Goal: Navigation & Orientation: Find specific page/section

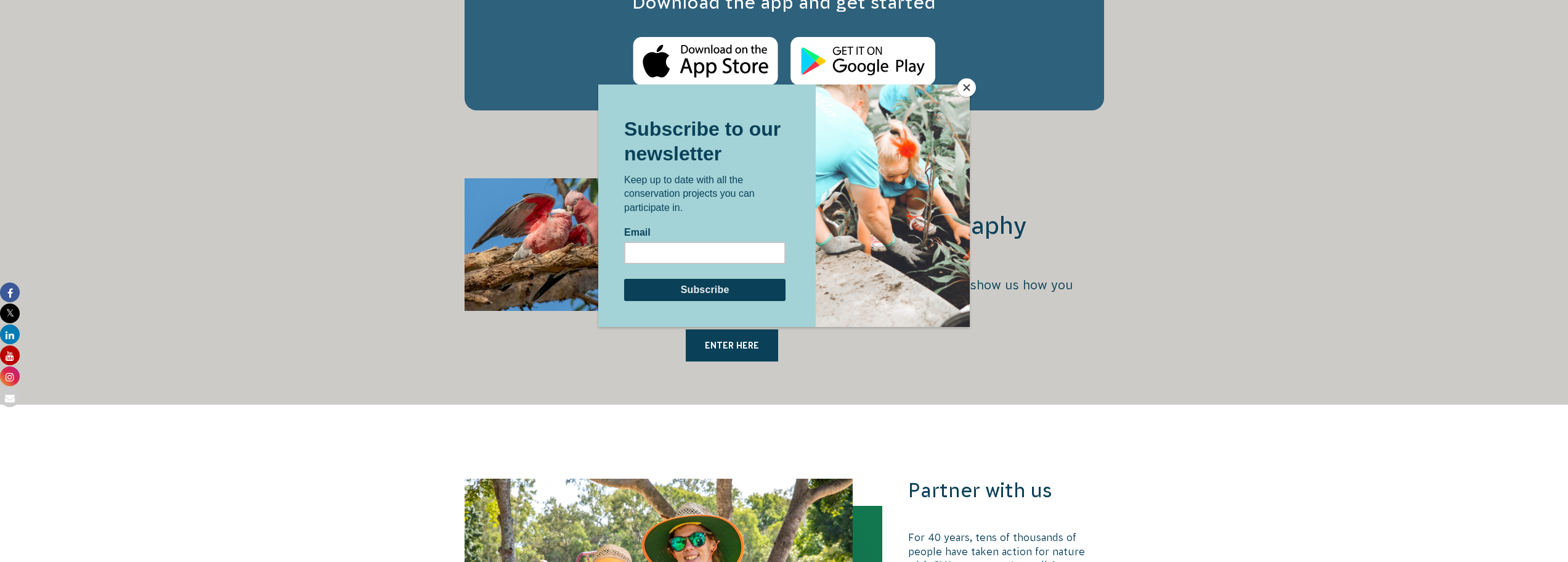
scroll to position [2282, 0]
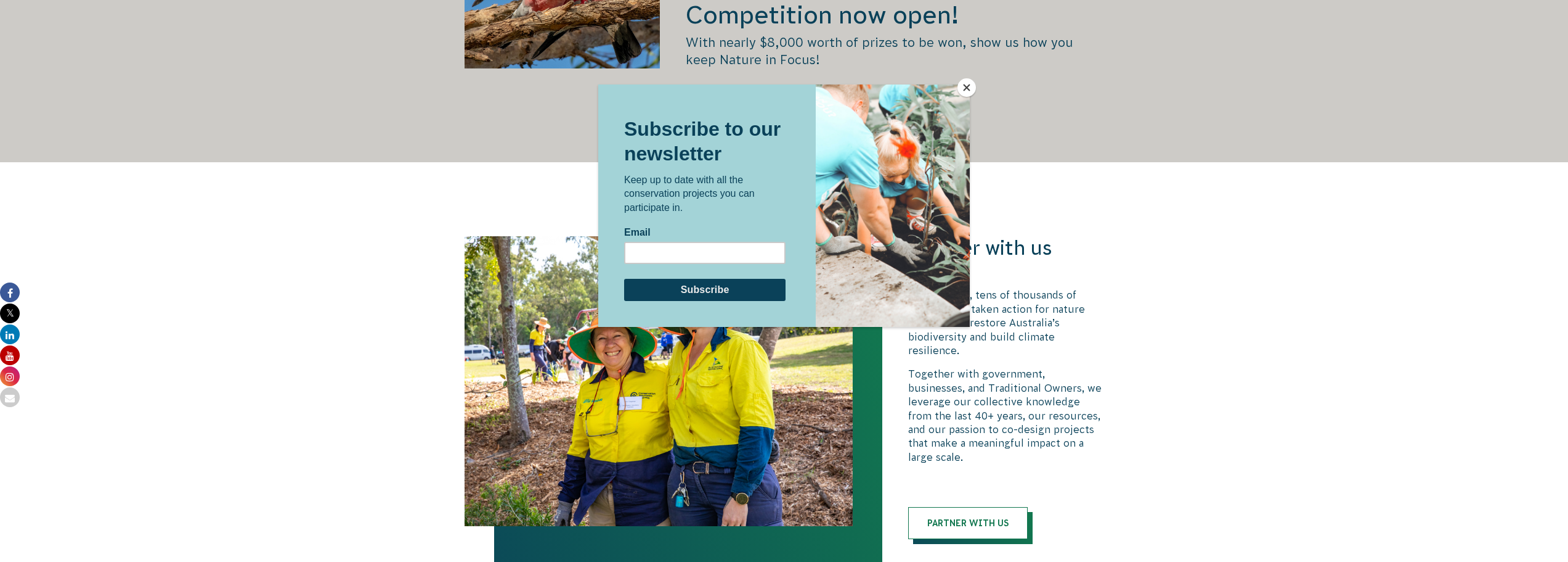
click at [973, 86] on button "Close" at bounding box center [967, 88] width 19 height 19
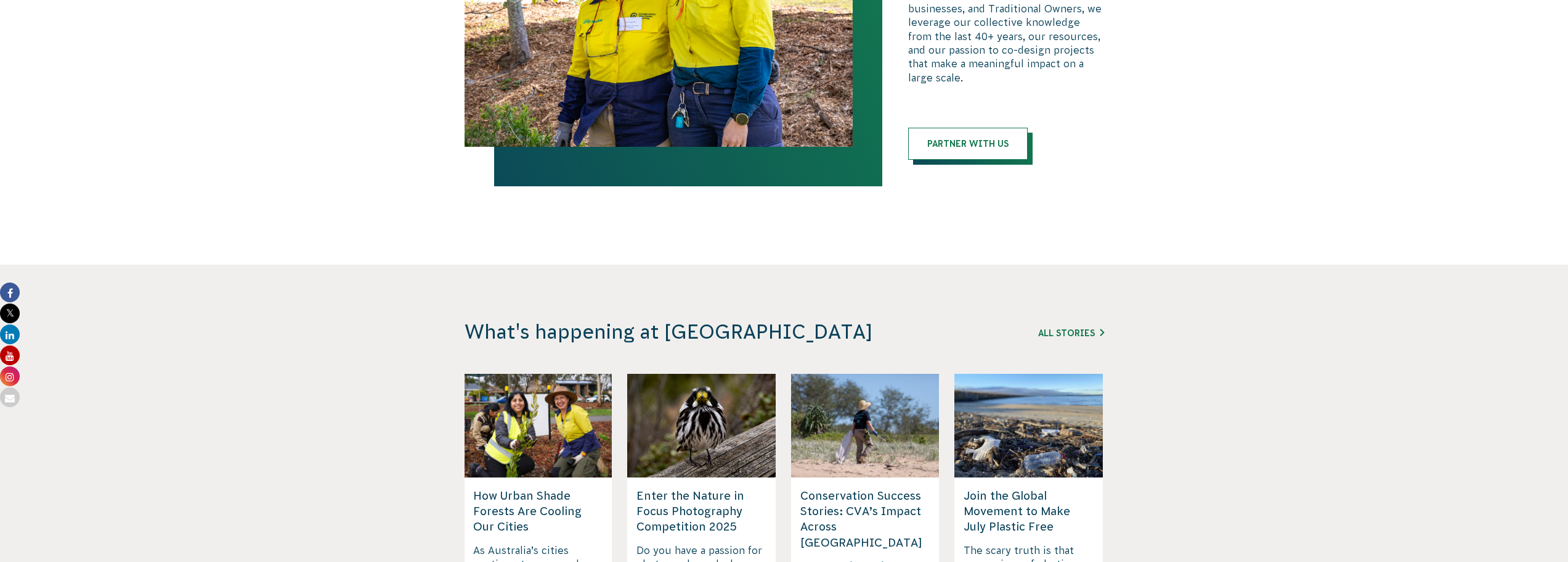
scroll to position [0, 0]
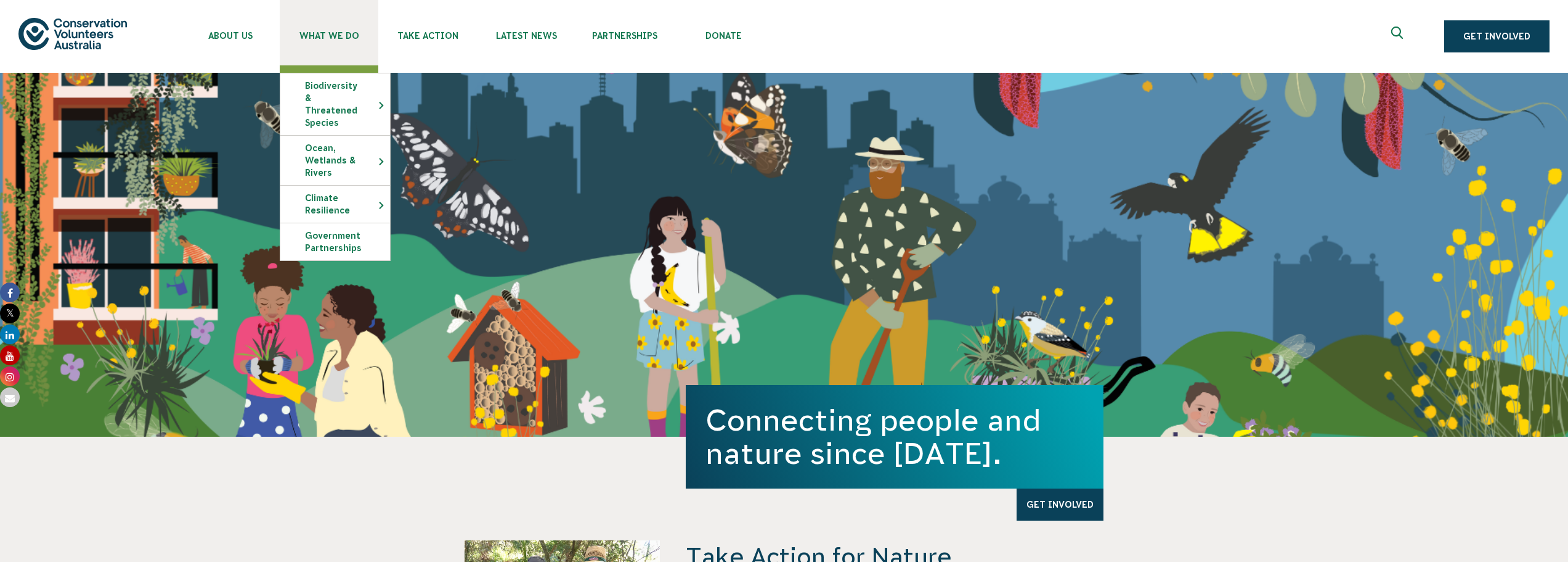
drag, startPoint x: 380, startPoint y: 269, endPoint x: 363, endPoint y: 65, distance: 204.7
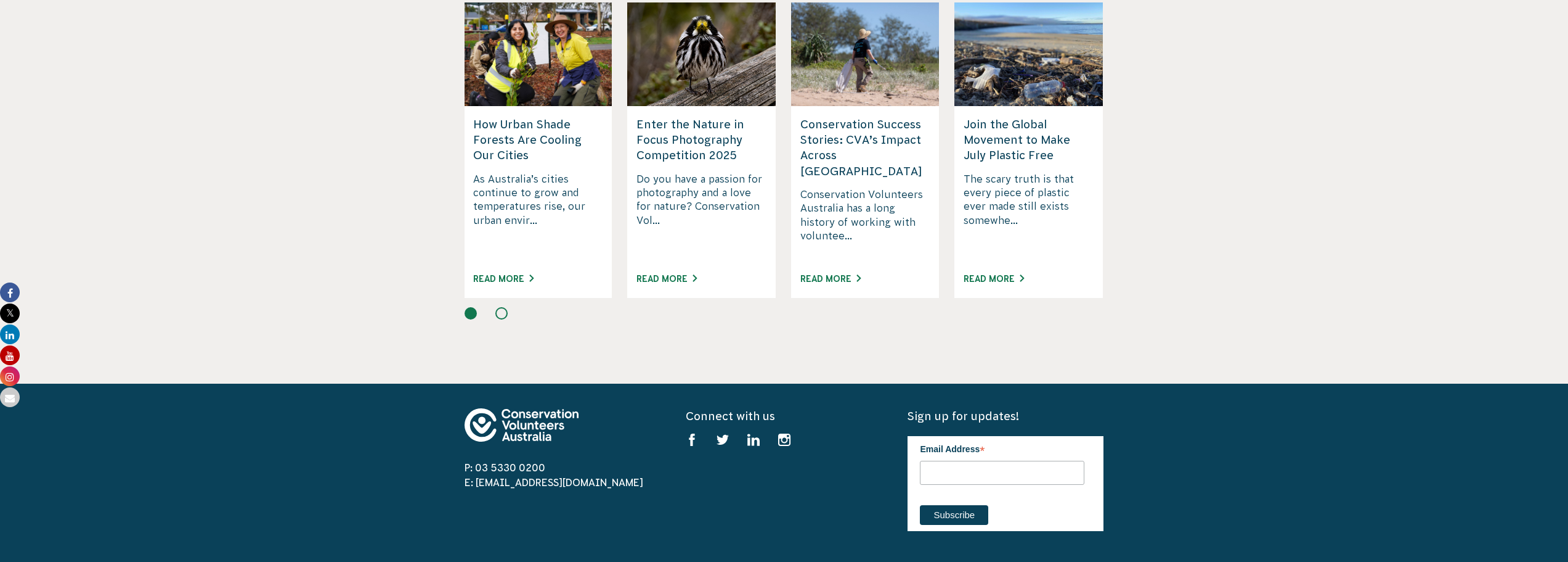
scroll to position [510, 0]
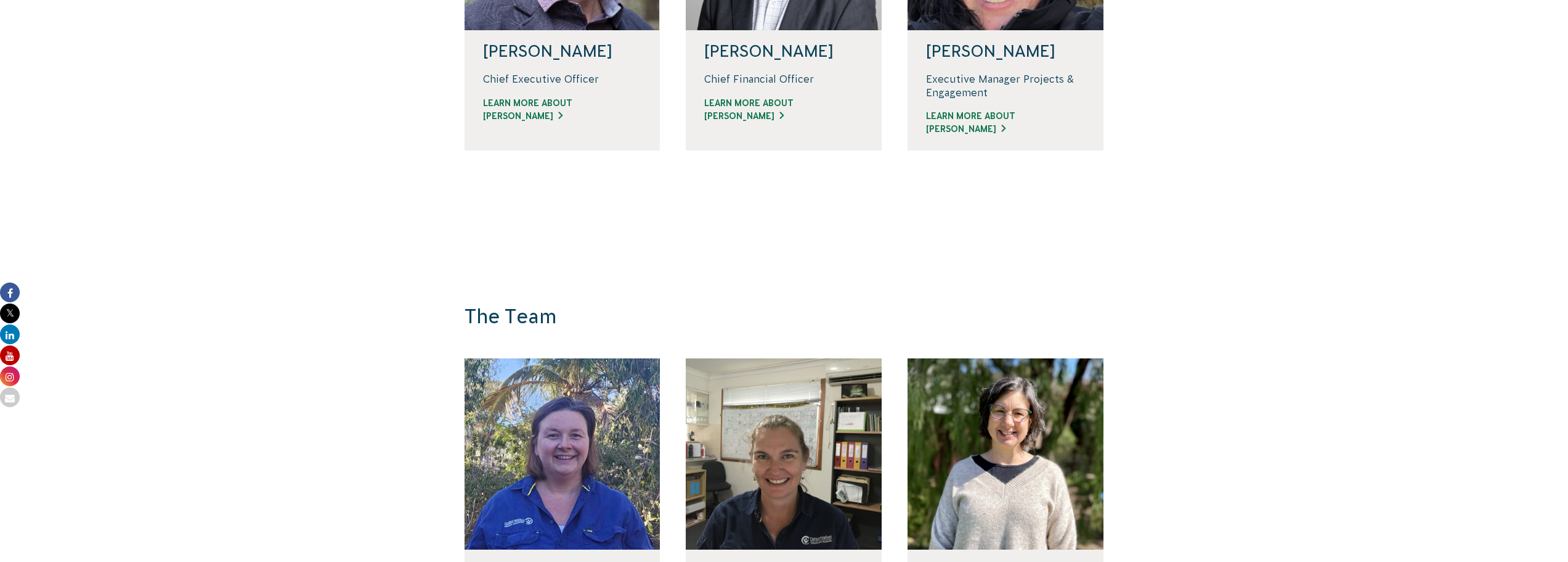
drag, startPoint x: 326, startPoint y: 358, endPoint x: 347, endPoint y: 108, distance: 250.9
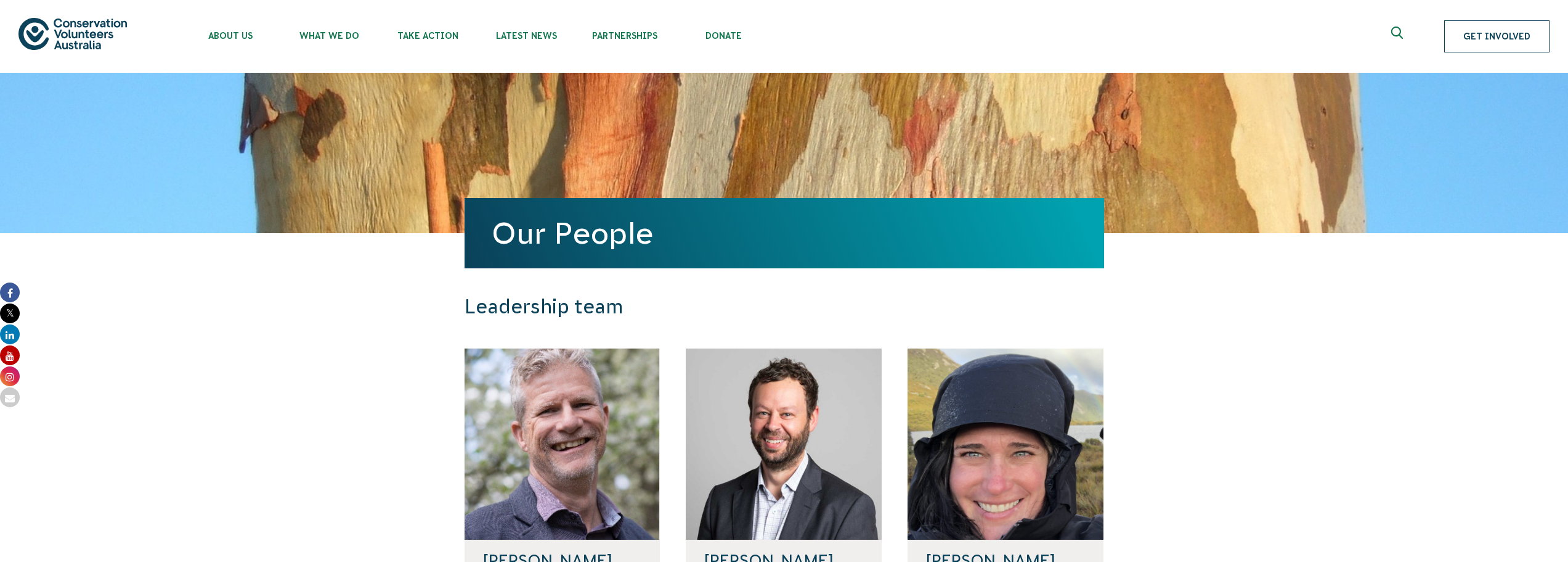
click at [1466, 42] on link "Get Involved" at bounding box center [1497, 36] width 106 height 32
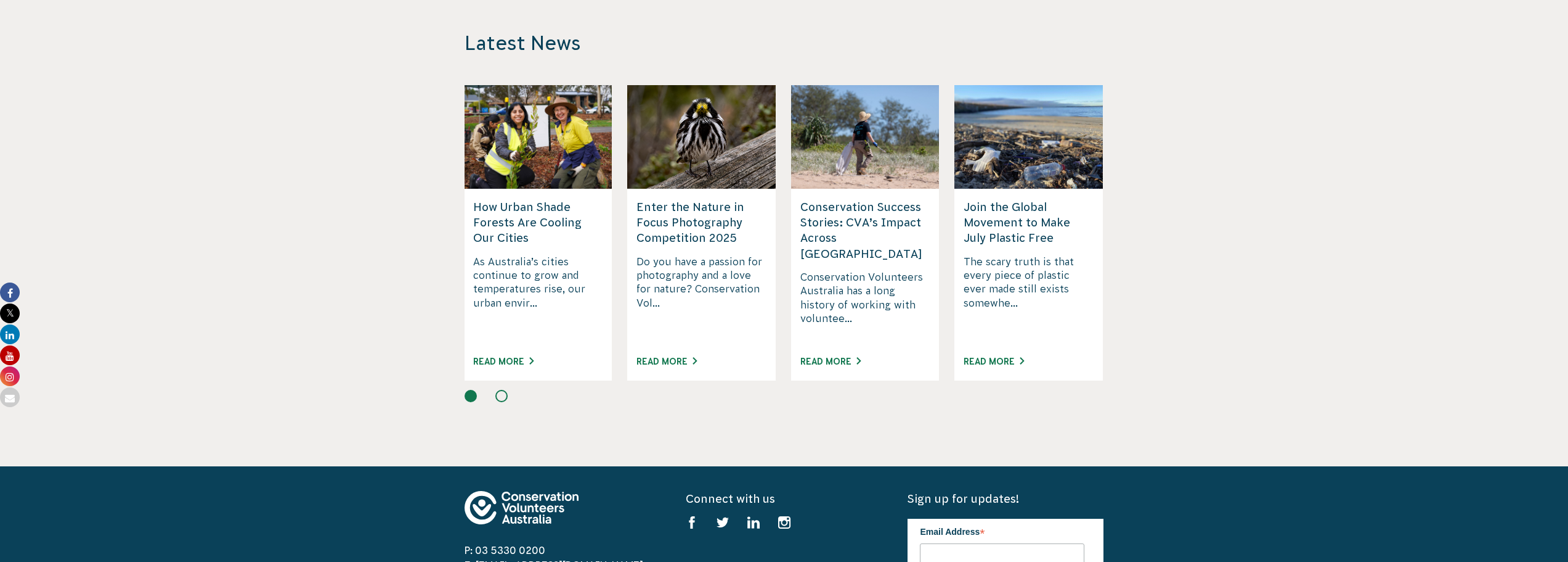
drag, startPoint x: 249, startPoint y: 397, endPoint x: 250, endPoint y: 551, distance: 154.0
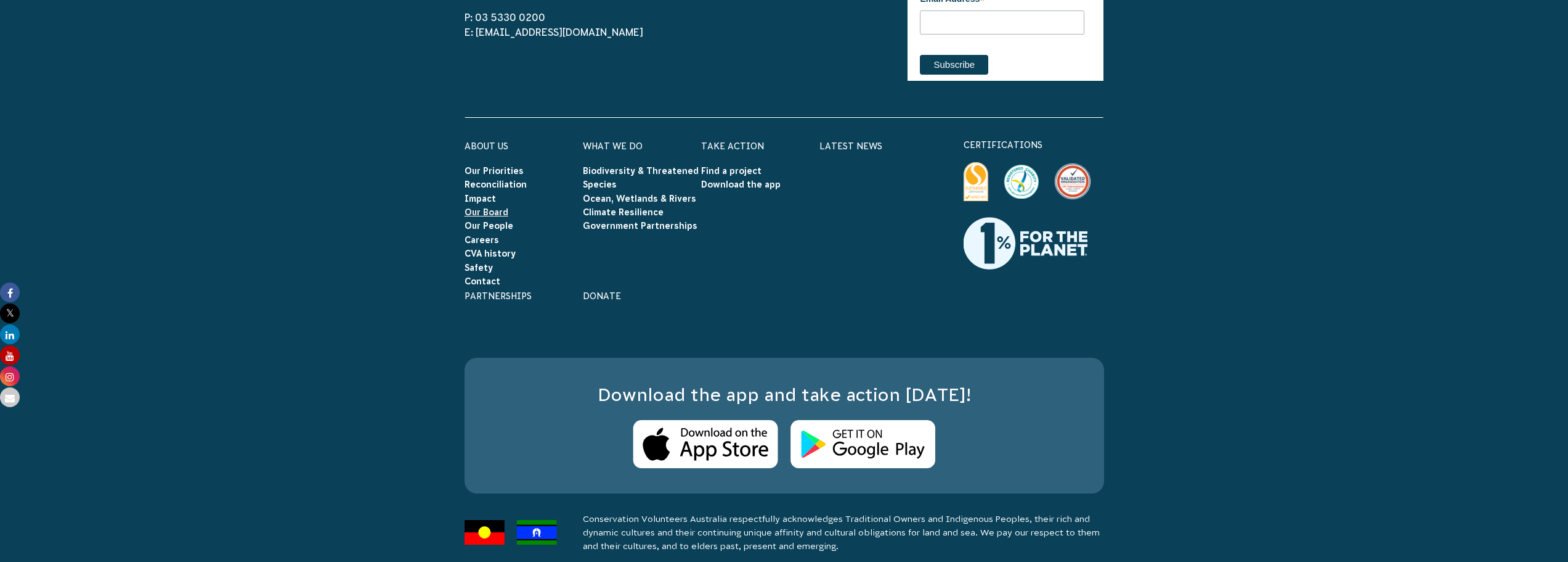
click at [497, 208] on link "Our Board" at bounding box center [486, 212] width 44 height 10
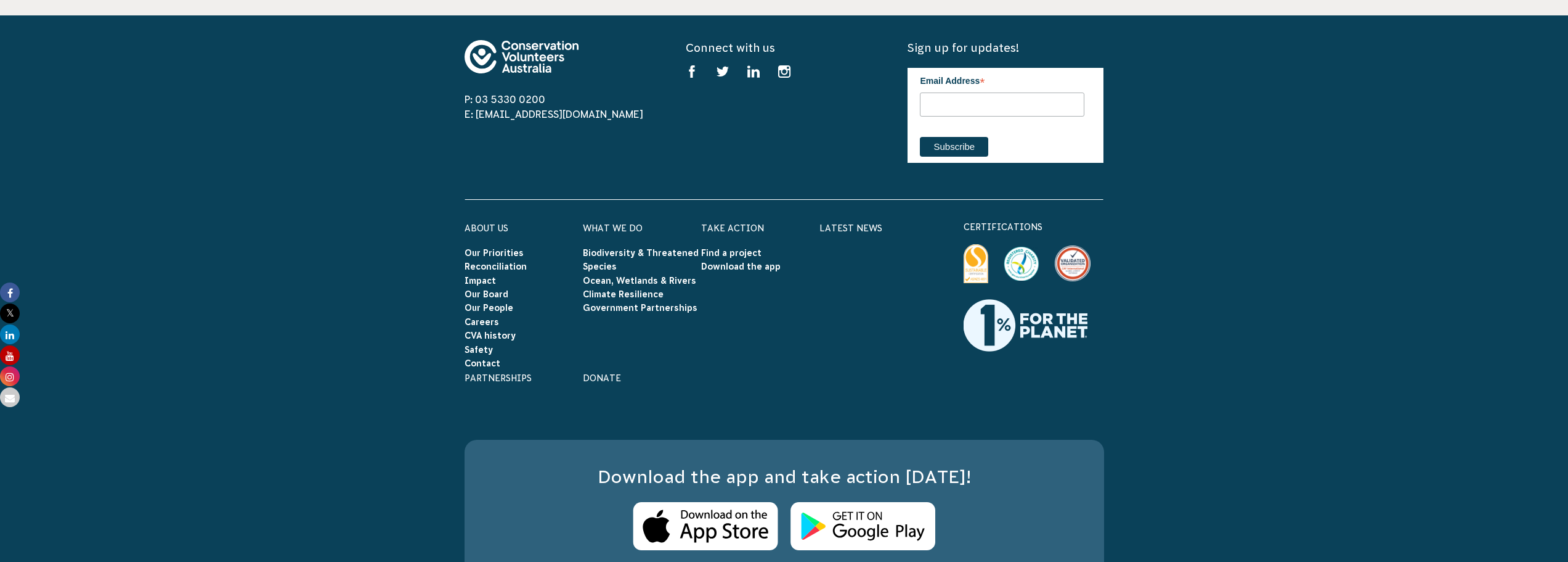
scroll to position [1636, 0]
